Goal: Transaction & Acquisition: Purchase product/service

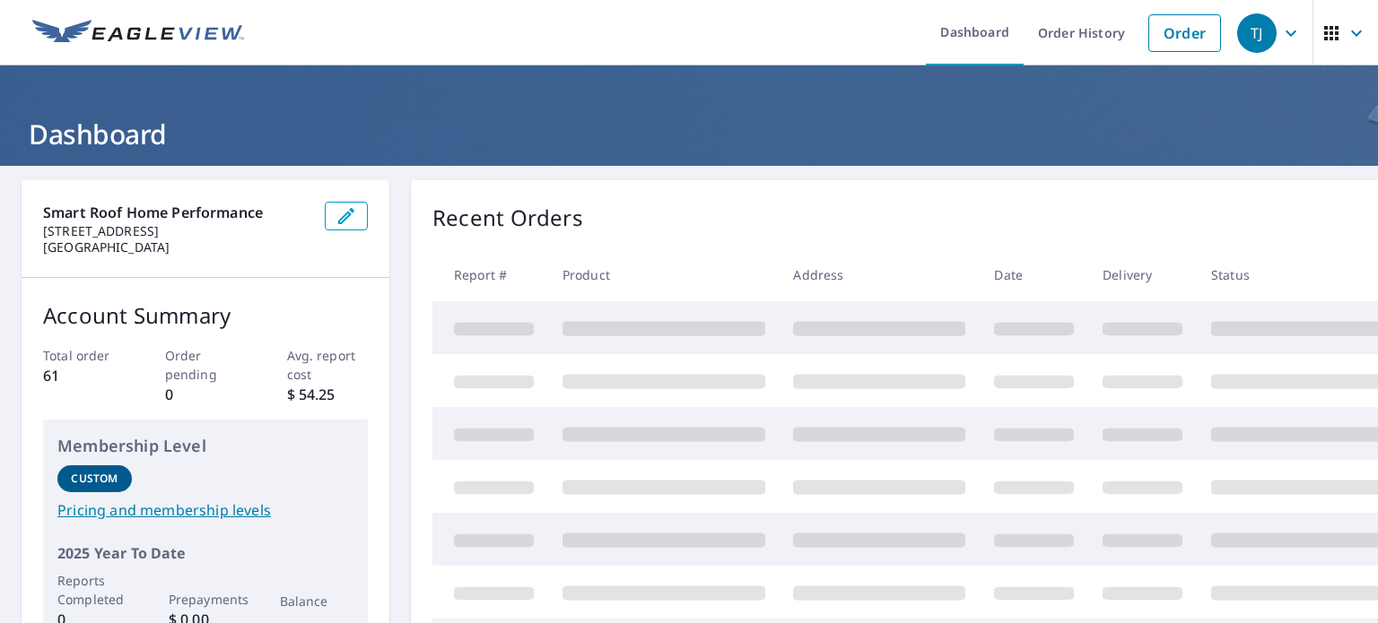
click at [793, 46] on ul "Dashboard Order History Order" at bounding box center [742, 32] width 975 height 65
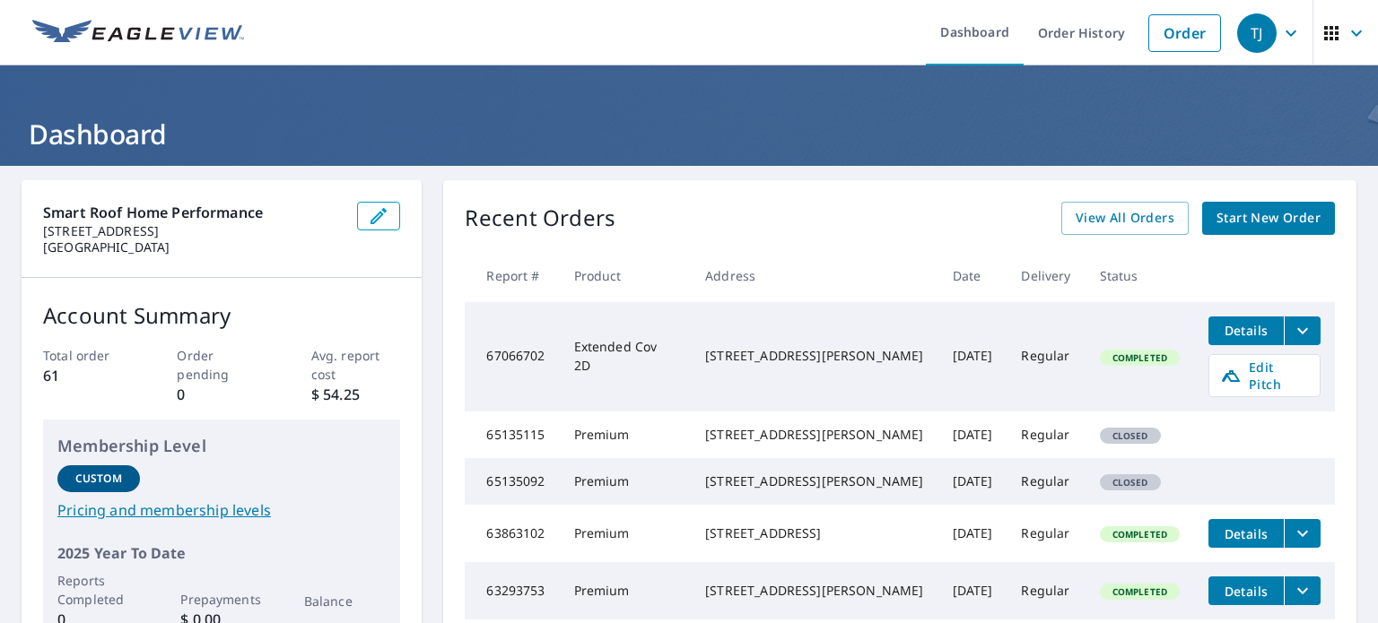
click at [1223, 220] on span "Start New Order" at bounding box center [1268, 218] width 104 height 22
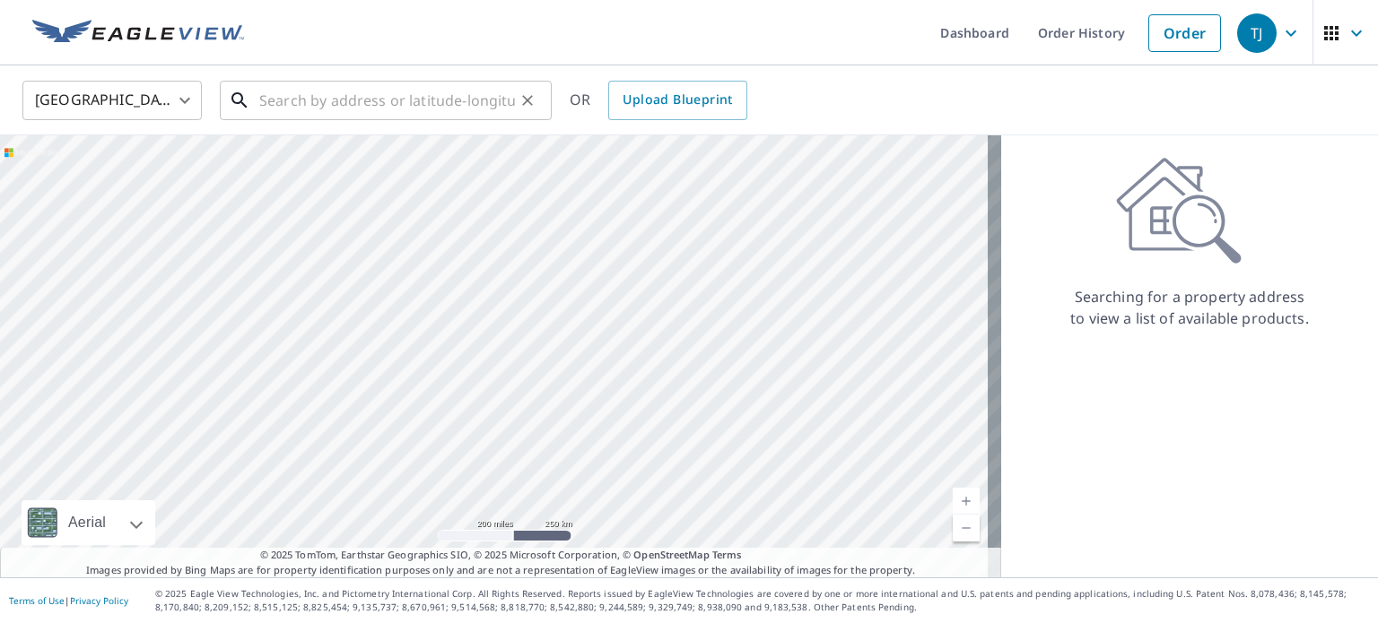
click at [345, 108] on input "text" at bounding box center [387, 100] width 256 height 50
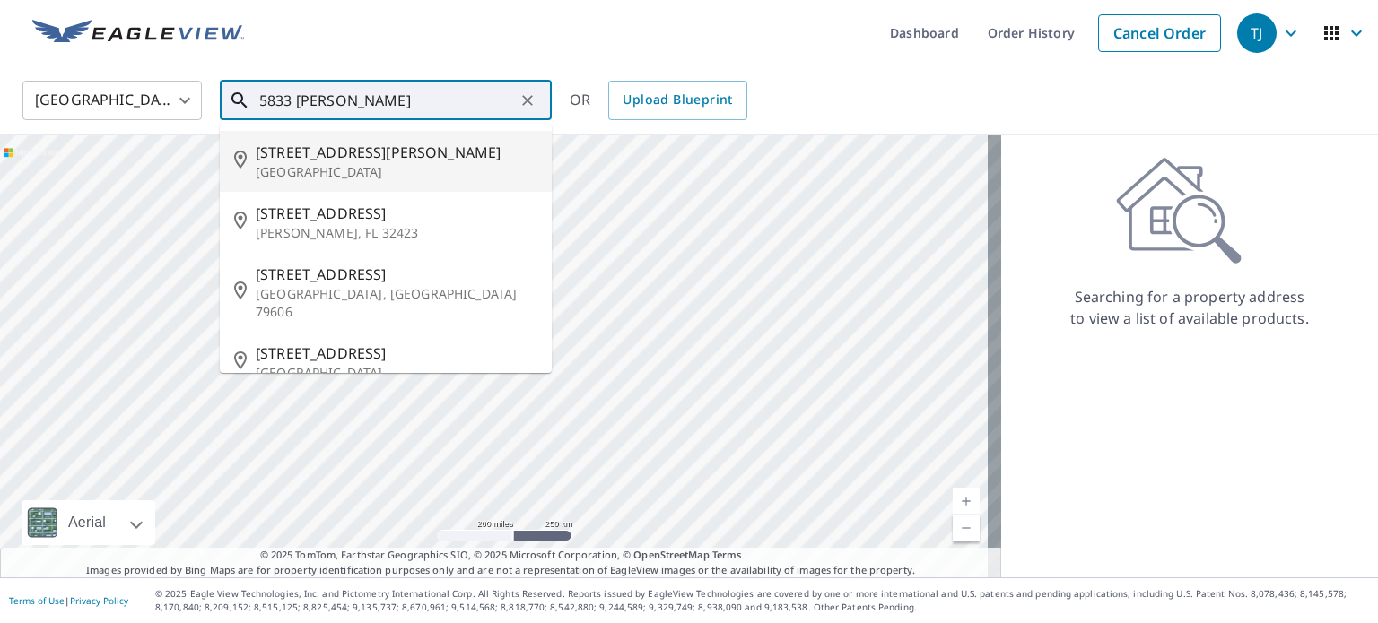
click at [312, 164] on p "[GEOGRAPHIC_DATA]" at bounding box center [397, 172] width 282 height 18
type input "[STREET_ADDRESS][PERSON_NAME]"
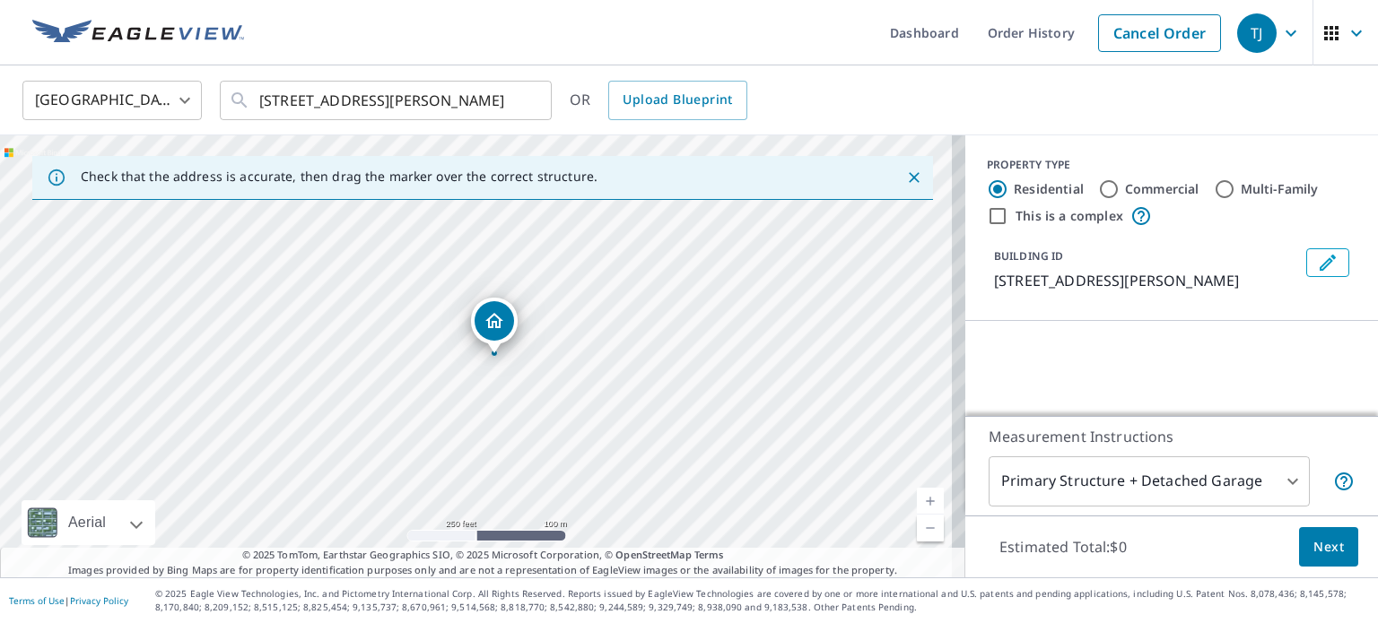
click at [696, 48] on ul "Dashboard Order History Cancel Order" at bounding box center [742, 32] width 975 height 65
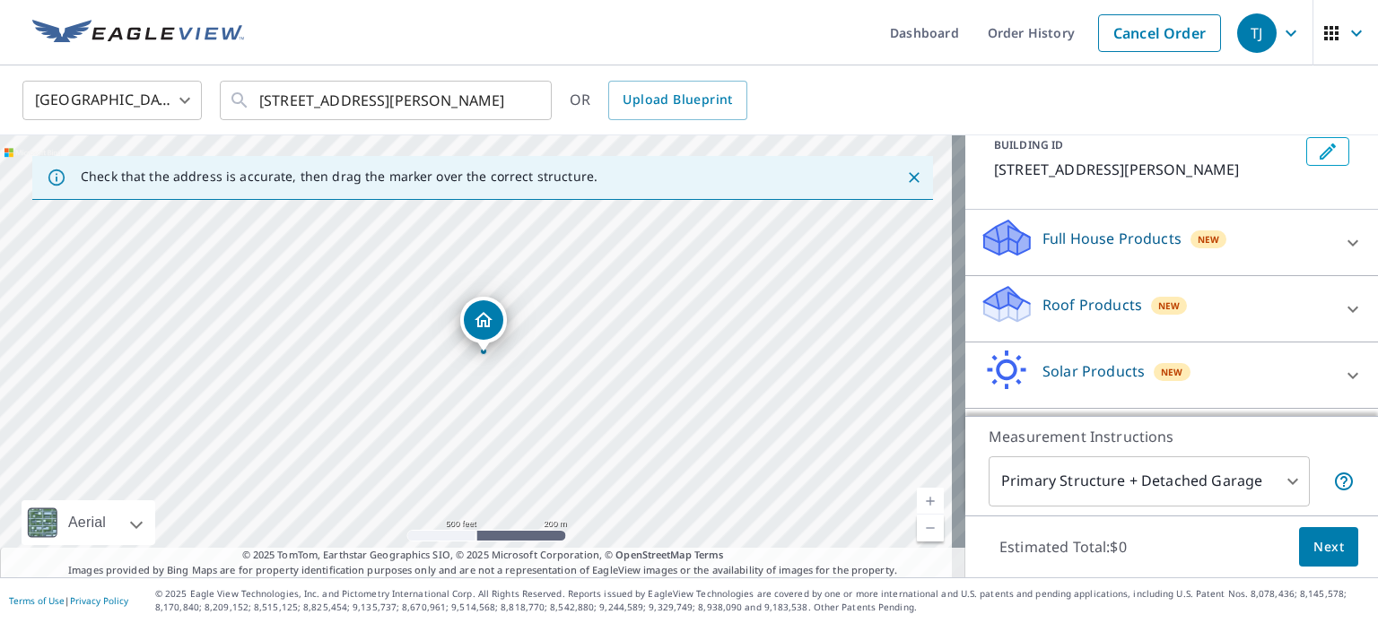
scroll to position [79, 0]
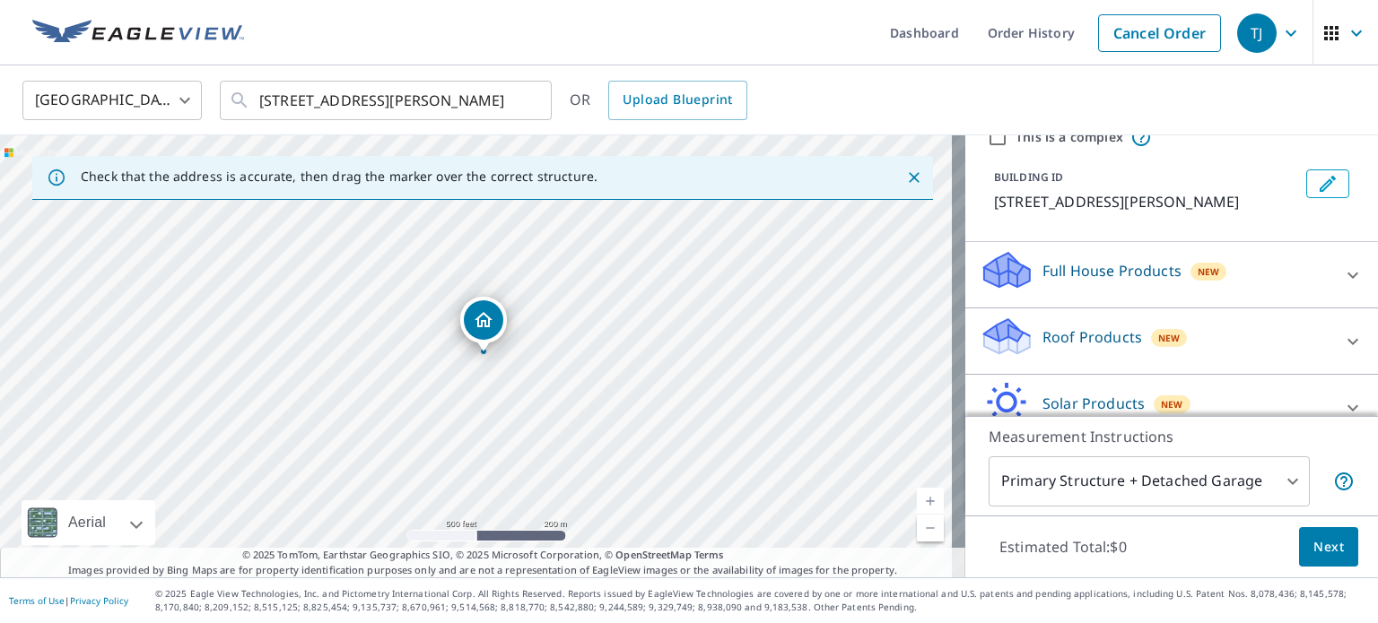
click at [1062, 329] on p "Roof Products" at bounding box center [1092, 337] width 100 height 22
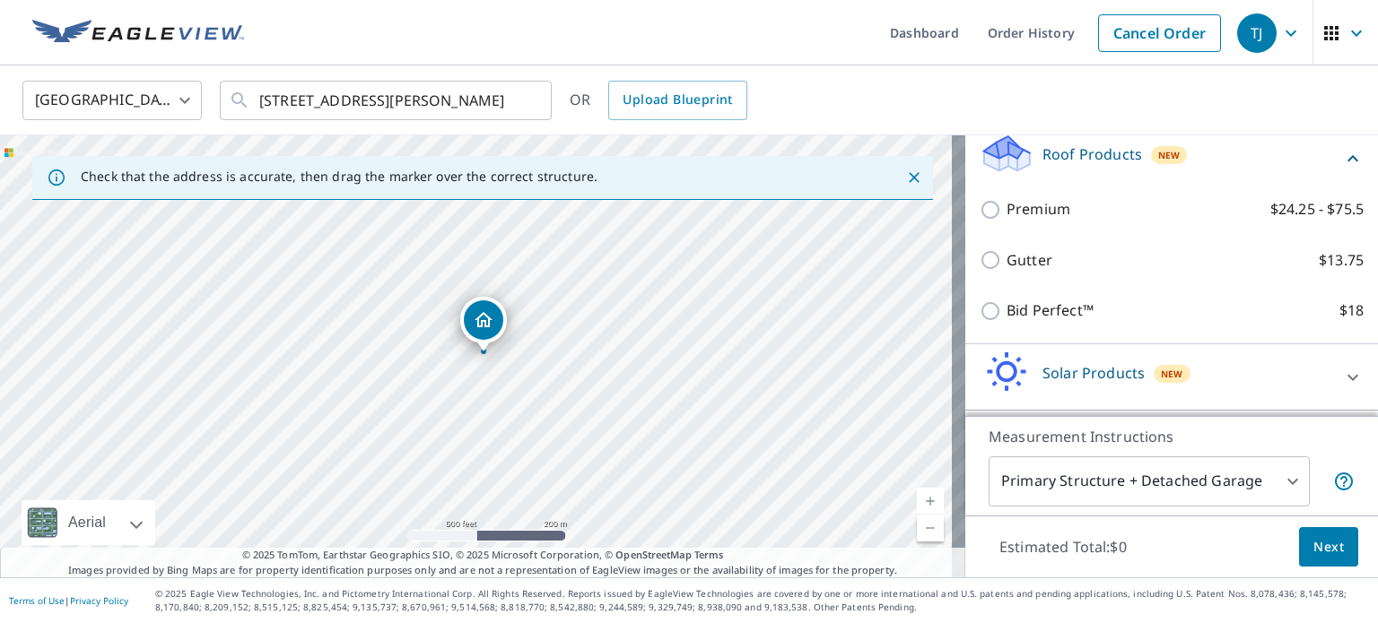
scroll to position [231, 0]
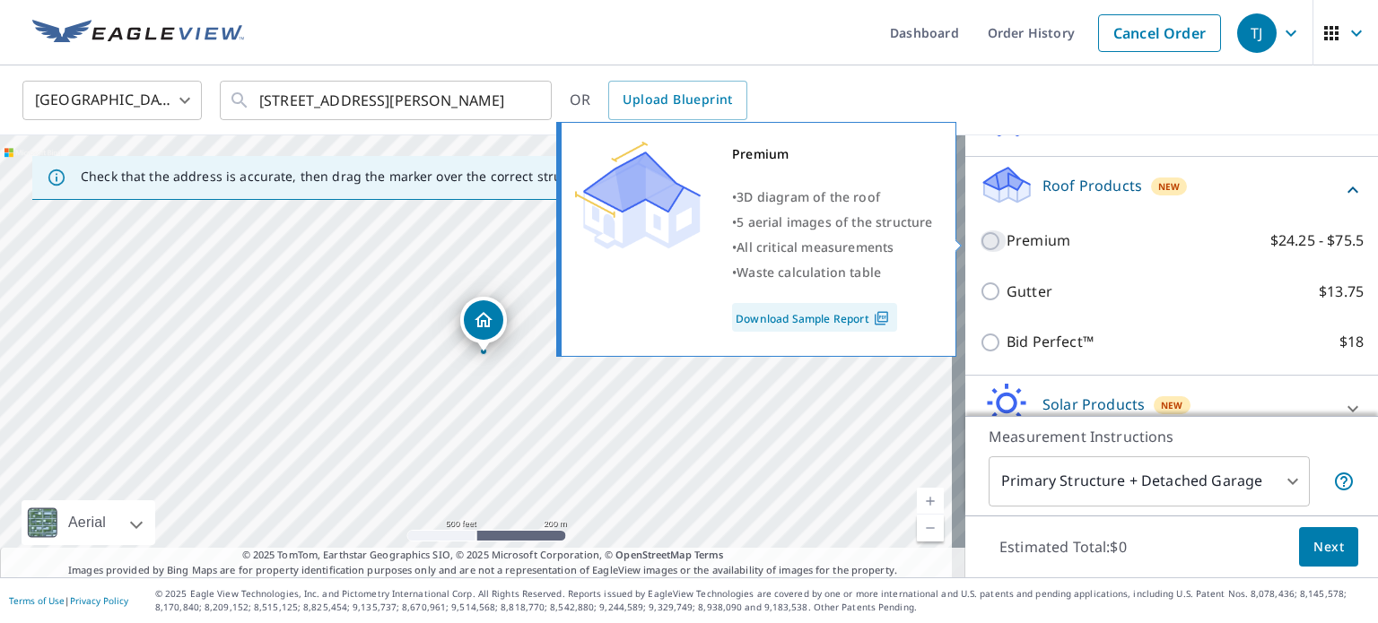
click at [979, 241] on input "Premium $24.25 - $75.5" at bounding box center [992, 242] width 27 height 22
checkbox input "true"
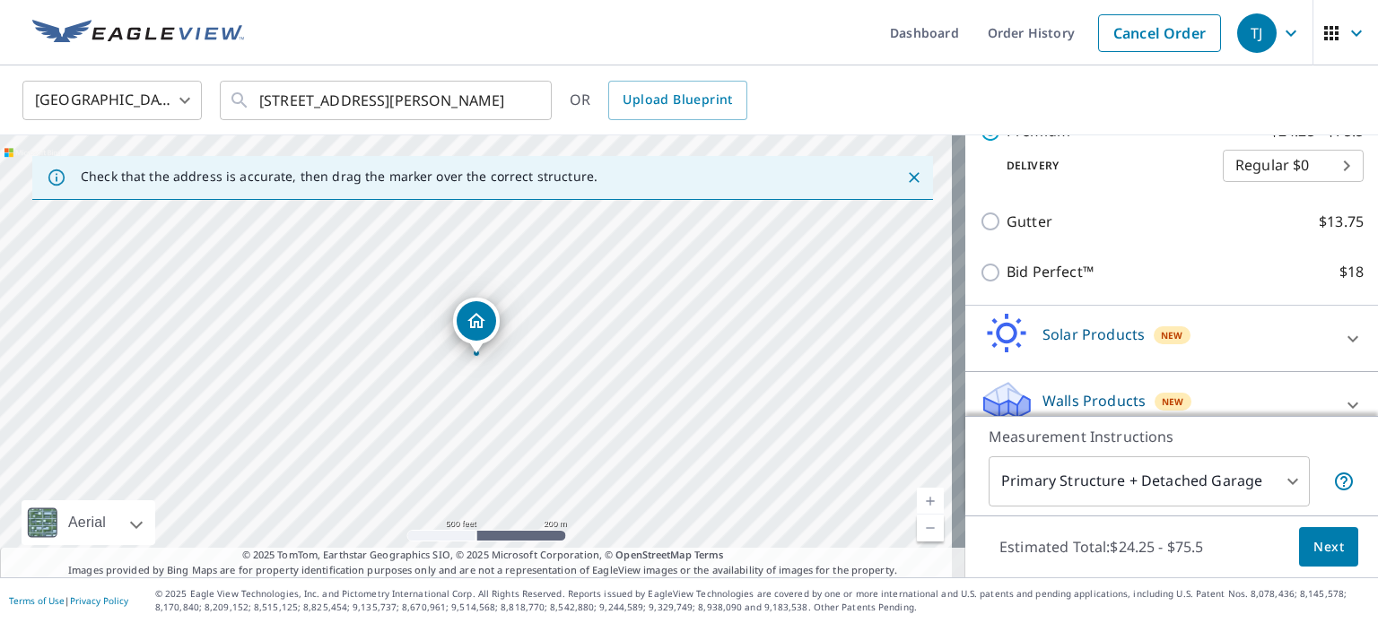
scroll to position [379, 0]
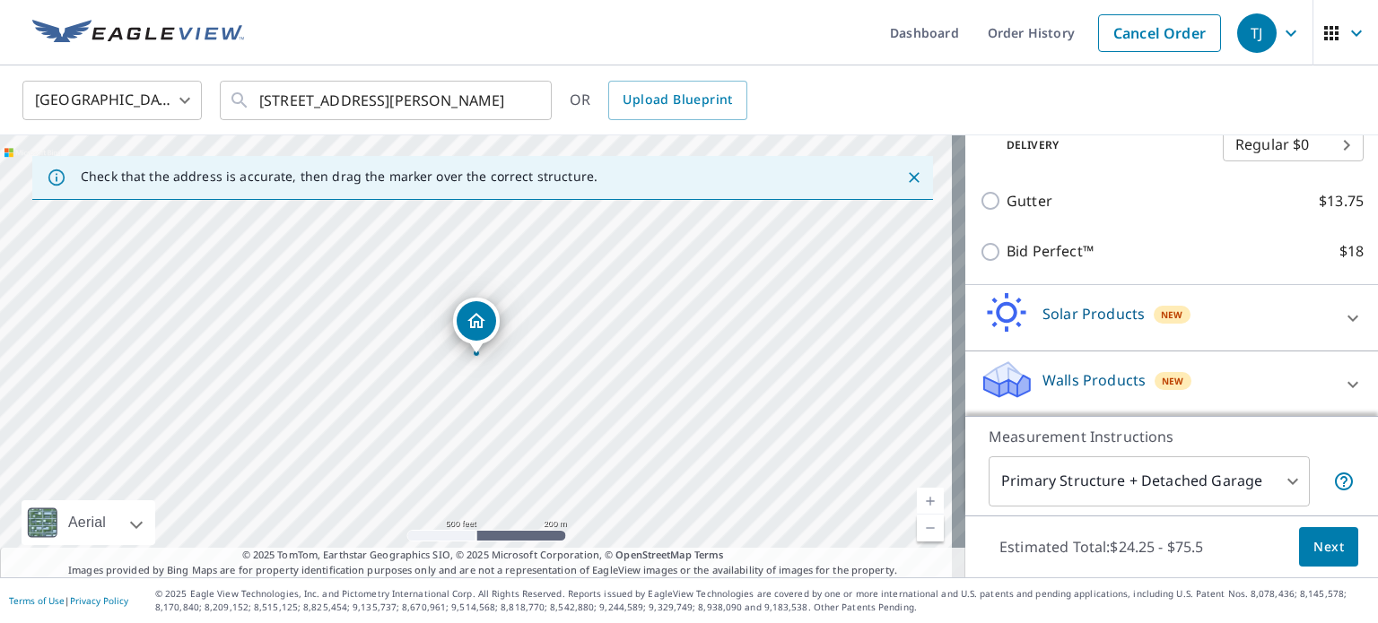
click at [1320, 557] on span "Next" at bounding box center [1328, 547] width 30 height 22
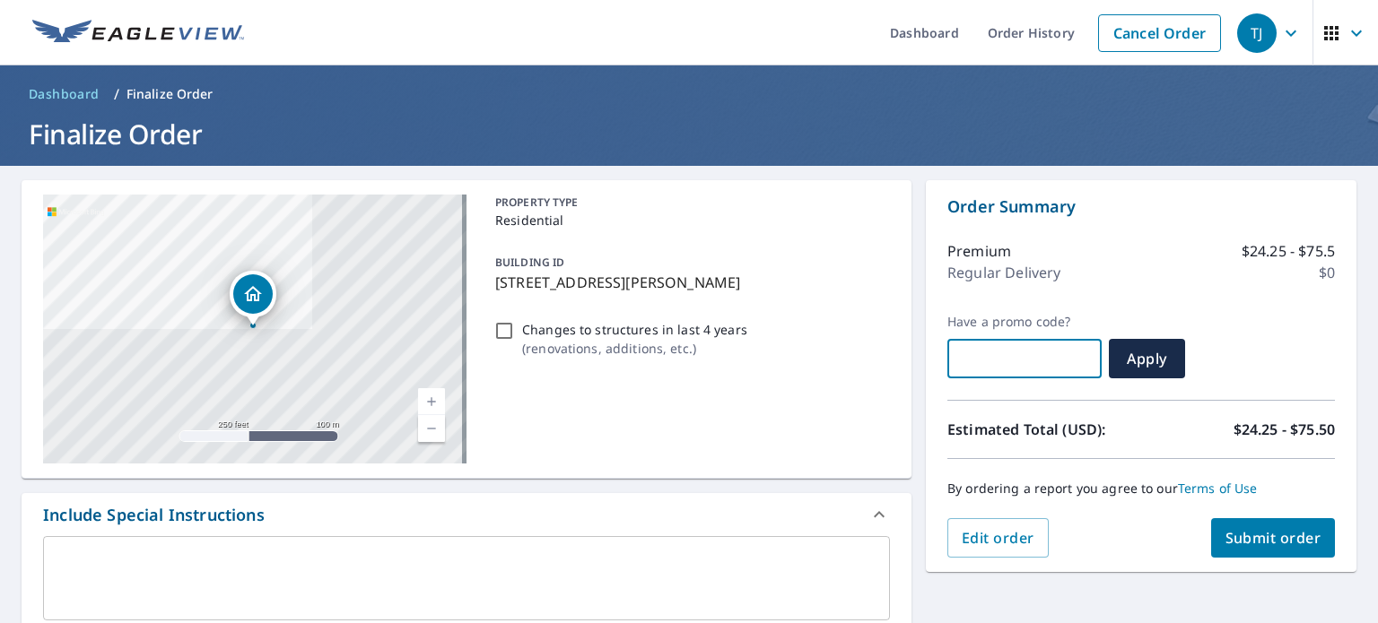
click at [994, 361] on input "text" at bounding box center [1024, 359] width 154 height 50
paste input "AL35-9FVEK-ALH4B"
type input "AL35-9FVEK-ALH4B"
click at [1123, 353] on span "Apply" at bounding box center [1147, 359] width 48 height 20
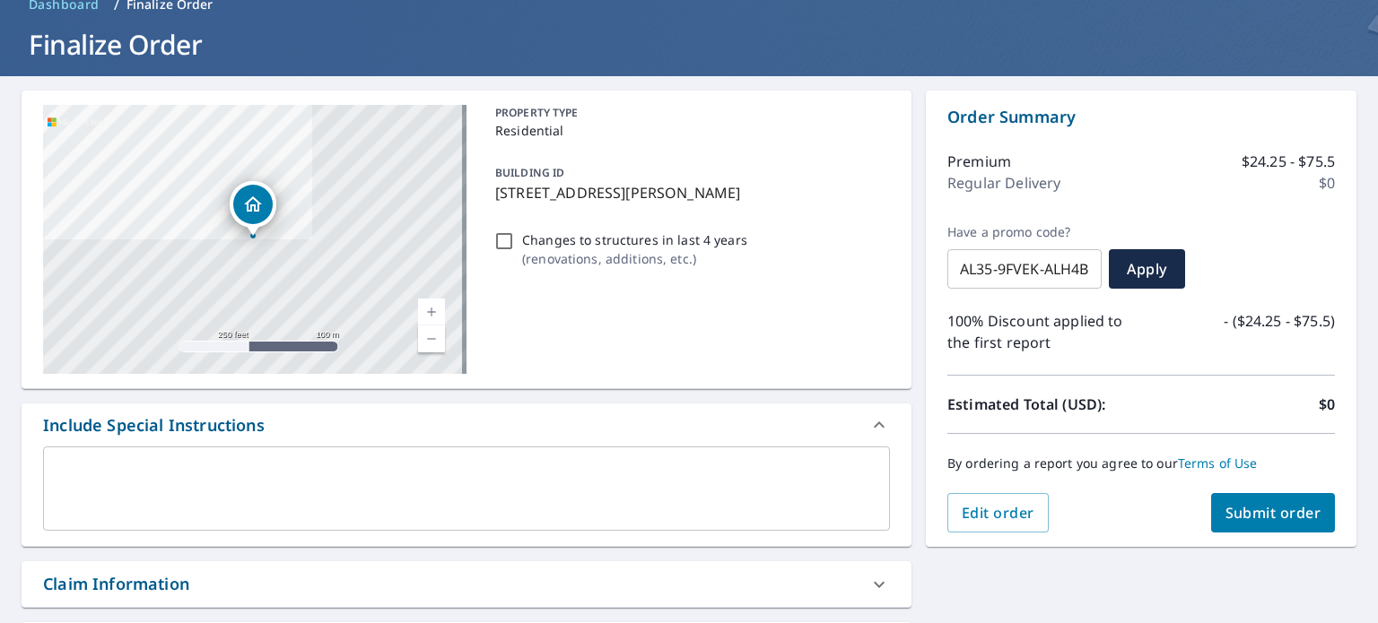
scroll to position [179, 0]
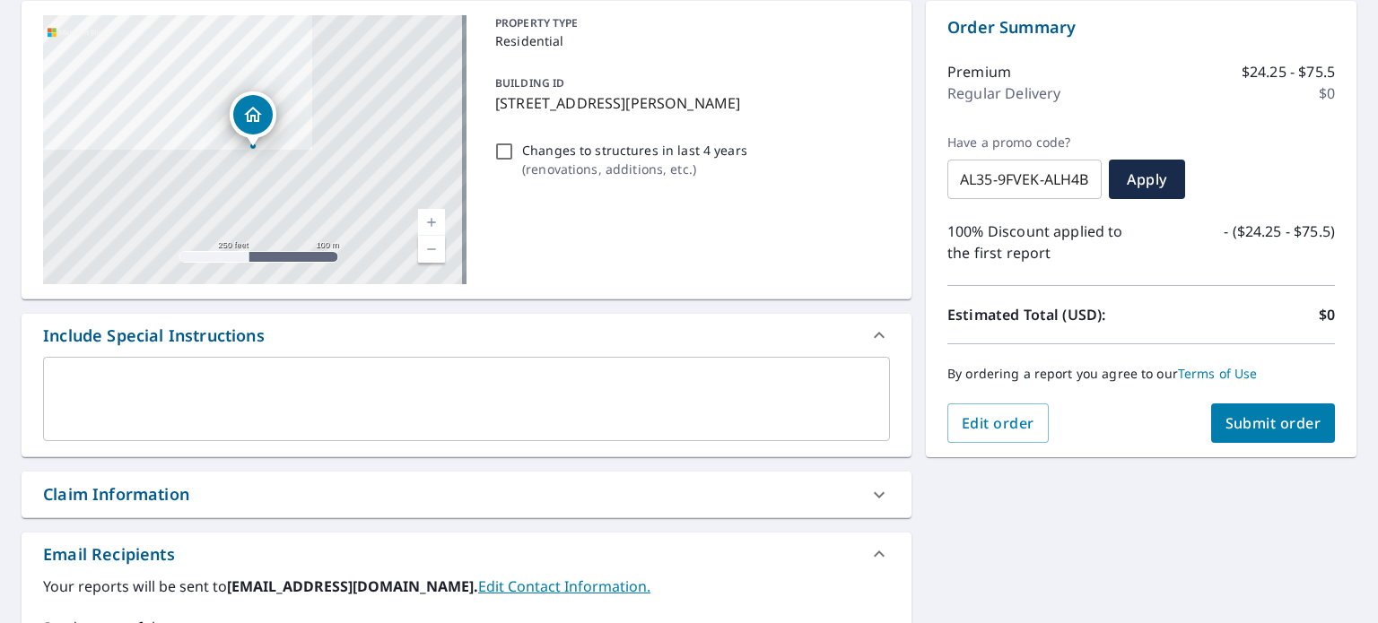
click at [1227, 430] on span "Submit order" at bounding box center [1273, 423] width 96 height 20
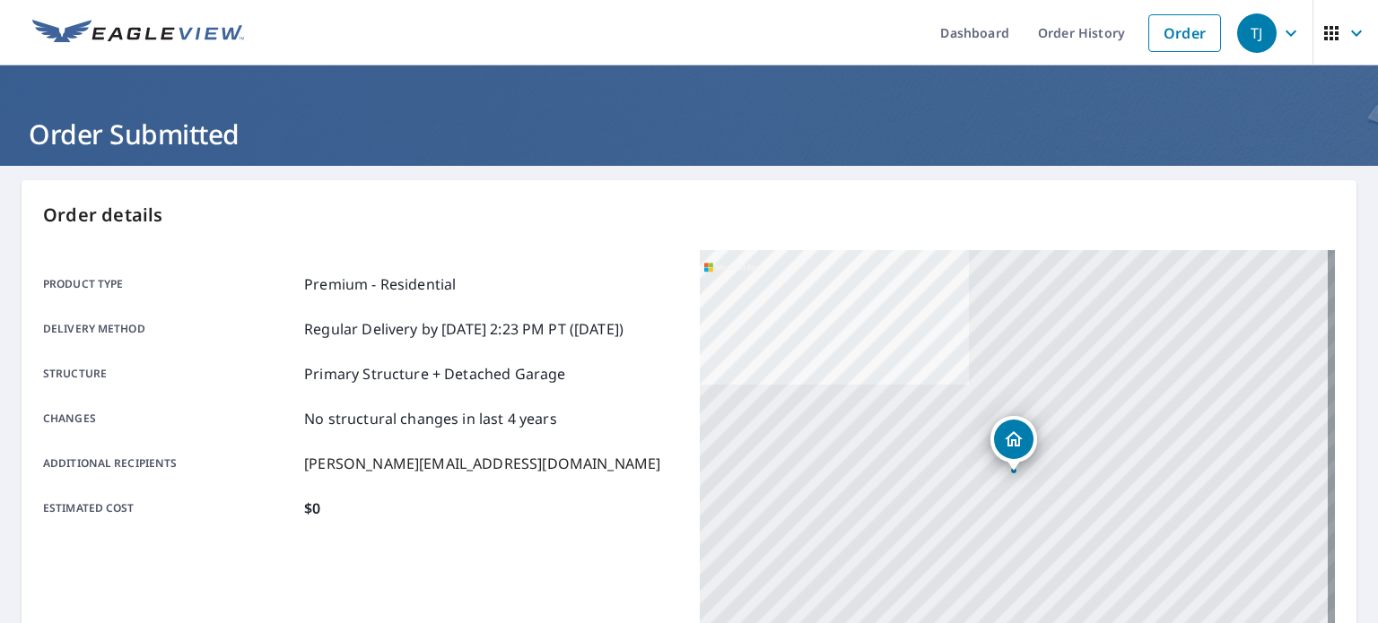
click at [788, 45] on ul "Dashboard Order History Order" at bounding box center [742, 32] width 975 height 65
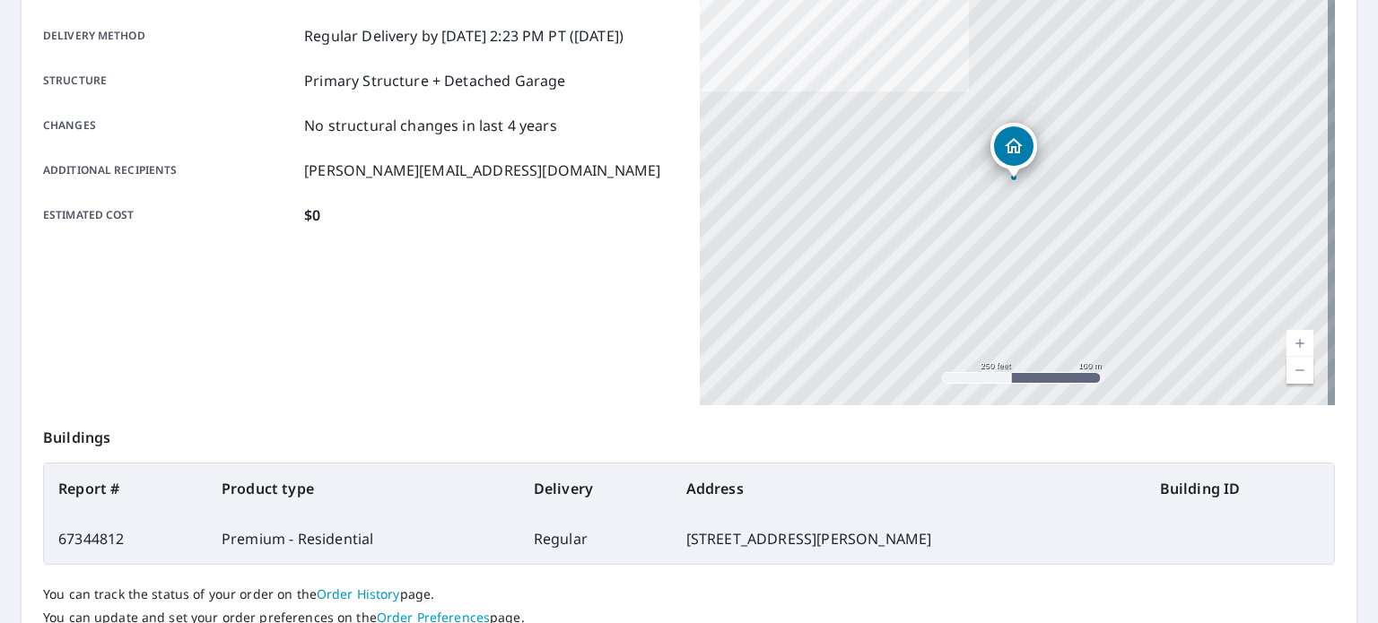
scroll to position [72, 0]
